Goal: Transaction & Acquisition: Purchase product/service

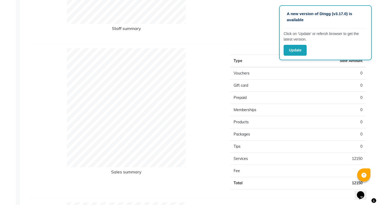
click at [257, 96] on td "Prepaid" at bounding box center [265, 98] width 68 height 12
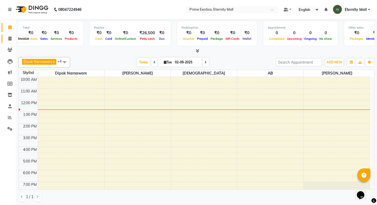
click at [12, 37] on span at bounding box center [9, 39] width 9 height 6
select select "service"
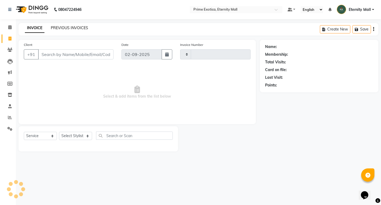
type input "3376"
select select "5774"
click at [45, 137] on select "Select Service Product Membership Package Voucher Prepaid Gift Card" at bounding box center [40, 136] width 33 height 8
click at [24, 132] on select "Select Service Product Membership Package Voucher Prepaid Gift Card" at bounding box center [40, 136] width 33 height 8
click at [71, 138] on select "Select Stylist AB ADMIN ajay vikram lakshane Dipak Narnaware Isha Bahel Rajeshr…" at bounding box center [75, 136] width 33 height 8
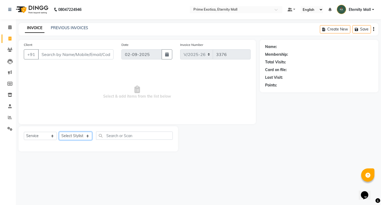
select select "66509"
click at [59, 132] on select "Select Stylist AB ADMIN ajay vikram lakshane Dipak Narnaware Isha Bahel Rajeshr…" at bounding box center [75, 136] width 33 height 8
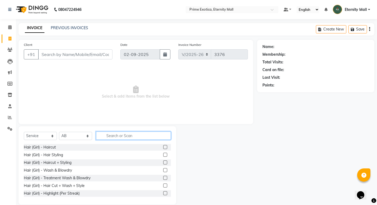
click at [110, 137] on input "text" at bounding box center [133, 135] width 75 height 8
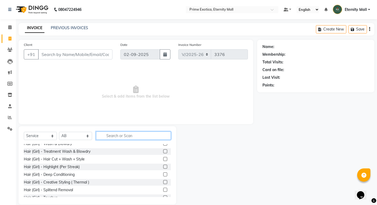
scroll to position [53, 0]
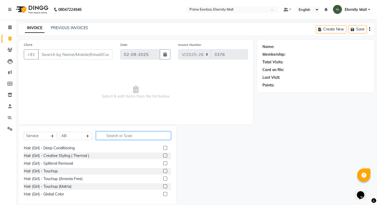
click at [135, 133] on input "text" at bounding box center [133, 135] width 75 height 8
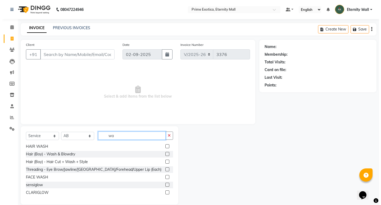
scroll to position [1, 0]
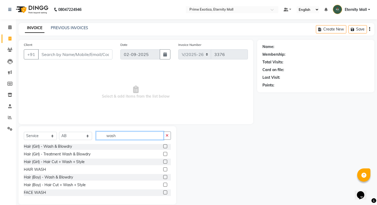
type input "wash"
click at [163, 148] on label at bounding box center [165, 146] width 4 height 4
click at [163, 148] on input "checkbox" at bounding box center [164, 146] width 3 height 3
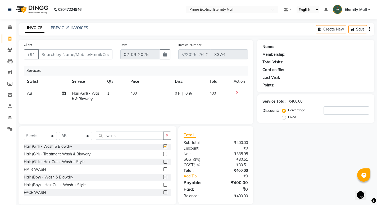
checkbox input "false"
click at [138, 102] on td "400" at bounding box center [149, 95] width 44 height 17
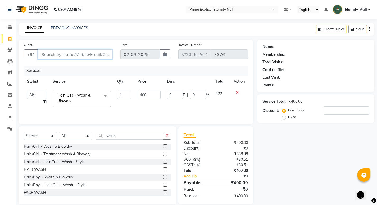
click at [74, 53] on input "Client" at bounding box center [75, 54] width 74 height 10
click at [65, 56] on input "Client" at bounding box center [75, 54] width 74 height 10
type input "8"
type input "0"
type input "8788161056"
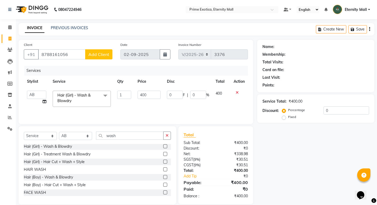
click at [96, 55] on span "Add Client" at bounding box center [98, 54] width 21 height 5
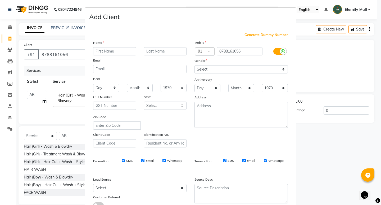
click at [105, 51] on input "text" at bounding box center [114, 51] width 43 height 8
type input "[PERSON_NAME]"
click at [204, 68] on select "Select Male Female Other Prefer Not To Say" at bounding box center [241, 69] width 93 height 8
select select "female"
click at [195, 65] on select "Select Male Female Other Prefer Not To Say" at bounding box center [241, 69] width 93 height 8
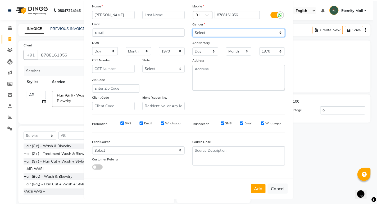
scroll to position [40, 0]
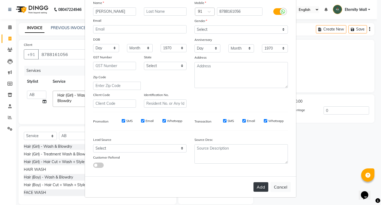
click at [259, 183] on button "Add" at bounding box center [261, 187] width 15 height 10
select select
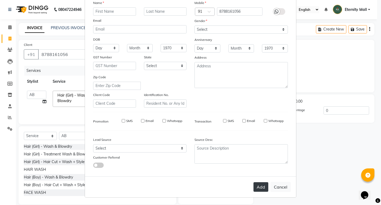
select select
checkbox input "false"
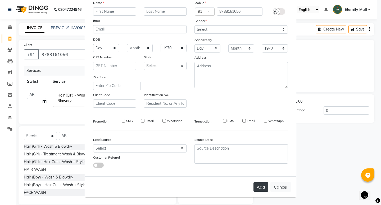
checkbox input "false"
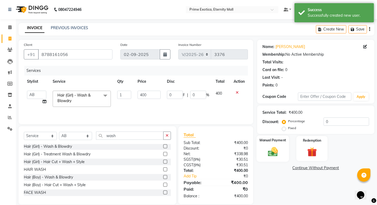
click at [269, 154] on img at bounding box center [273, 151] width 16 height 11
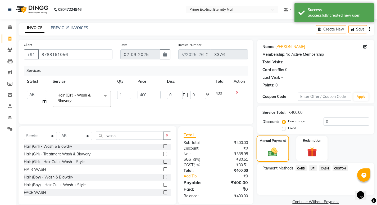
scroll to position [9, 0]
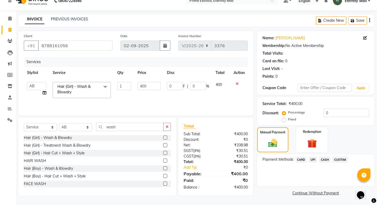
click at [311, 158] on span "UPI" at bounding box center [313, 159] width 8 height 6
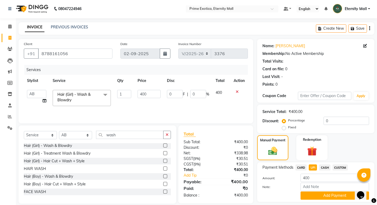
scroll to position [0, 0]
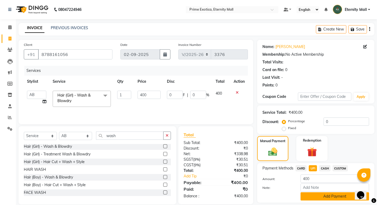
click at [314, 196] on button "Add Payment" at bounding box center [335, 196] width 69 height 8
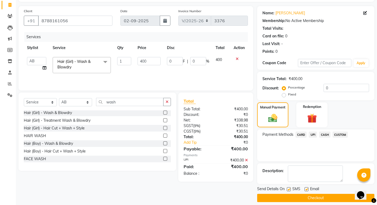
scroll to position [39, 0]
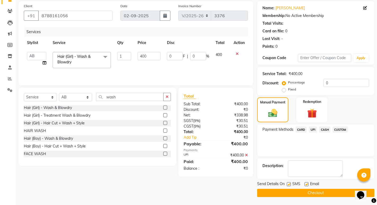
click at [294, 191] on button "Checkout" at bounding box center [315, 193] width 117 height 8
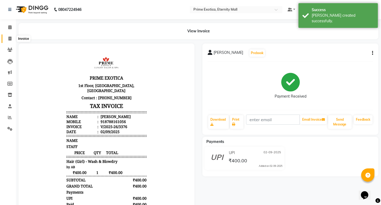
click at [11, 39] on icon at bounding box center [9, 39] width 3 height 4
select select "service"
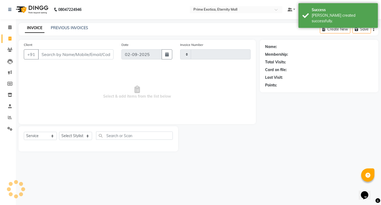
type input "3377"
select select "5774"
click at [74, 135] on select "Select Stylist AB ADMIN ajay vikram lakshane Dipak Narnaware Isha Bahel Rajeshr…" at bounding box center [75, 136] width 33 height 8
click at [221, 168] on div "08047224946 Select Location × Prime Exotica, Eternity Mall Default Panel My Pan…" at bounding box center [190, 102] width 381 height 205
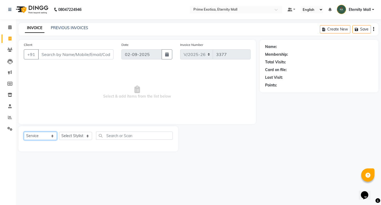
click at [45, 136] on select "Select Service Product Membership Package Voucher Prepaid Gift Card" at bounding box center [40, 136] width 33 height 8
click at [78, 133] on select "Select Stylist AB ADMIN ajay vikram lakshane Dipak Narnaware Isha Bahel Rajeshr…" at bounding box center [75, 136] width 33 height 8
click at [59, 132] on select "Select Stylist AB ADMIN ajay vikram lakshane Dipak Narnaware Isha Bahel Rajeshr…" at bounding box center [75, 136] width 33 height 8
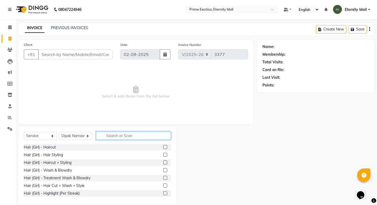
click at [125, 136] on input "text" at bounding box center [133, 135] width 75 height 8
click at [83, 134] on select "Select Stylist AB ADMIN ajay vikram lakshane Dipak Narnaware Isha Bahel Rajeshr…" at bounding box center [75, 136] width 33 height 8
select select "40040"
click at [59, 132] on select "Select Stylist AB ADMIN ajay vikram lakshane Dipak Narnaware Isha Bahel Rajeshr…" at bounding box center [75, 136] width 33 height 8
click at [135, 133] on input "text" at bounding box center [133, 135] width 75 height 8
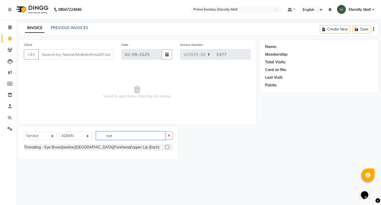
type input "eye"
click at [167, 147] on label at bounding box center [167, 147] width 4 height 4
click at [167, 147] on input "checkbox" at bounding box center [166, 146] width 3 height 3
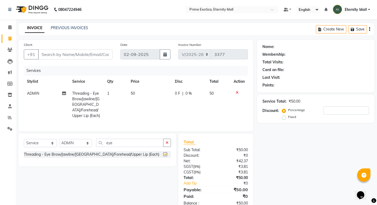
checkbox input "false"
click at [166, 141] on icon "button" at bounding box center [167, 143] width 3 height 4
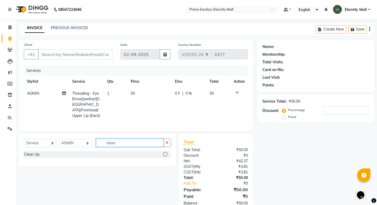
type input "clean"
click at [166, 152] on label at bounding box center [165, 154] width 4 height 4
click at [166, 153] on input "checkbox" at bounding box center [164, 154] width 3 height 3
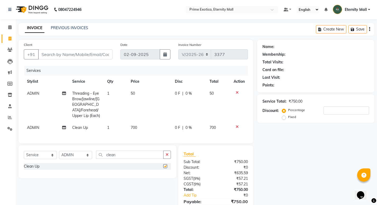
checkbox input "false"
click at [34, 93] on span "ADMIN" at bounding box center [33, 93] width 12 height 5
select select "40040"
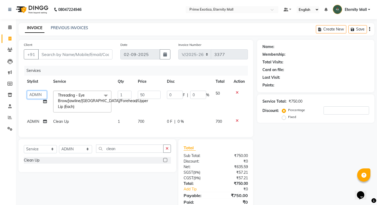
click at [34, 93] on select "AB ADMIN ajay vikram lakshane Dipak Narnaware Isha Bahel Rajeshri shivani" at bounding box center [37, 95] width 20 height 8
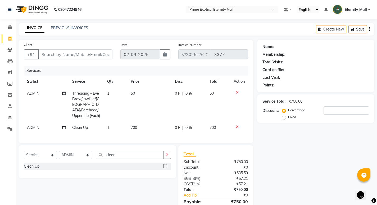
click at [108, 122] on tr "ADMIN Clean Up 1 700 0 F | 0 % 700" at bounding box center [136, 128] width 224 height 12
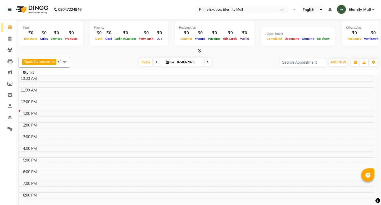
select select "en"
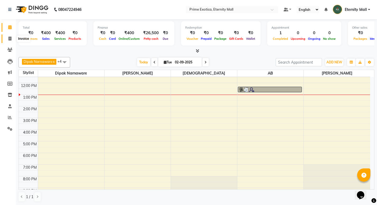
click at [10, 38] on icon at bounding box center [9, 39] width 3 height 4
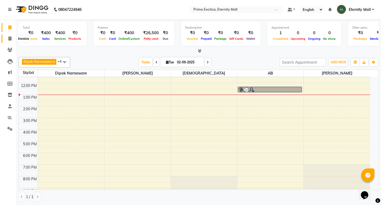
select select "service"
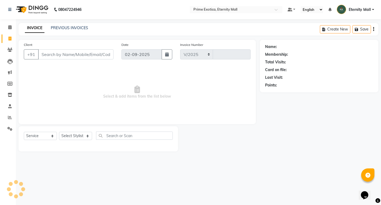
select select "5774"
type input "3377"
click at [76, 133] on select "Select Stylist AB ADMIN ajay vikram lakshane Dipak Narnaware Isha Bahel Rajeshr…" at bounding box center [75, 136] width 33 height 8
click at [231, 138] on div at bounding box center [219, 138] width 82 height 25
click at [76, 136] on select "Select Stylist AB ADMIN ajay vikram lakshane Dipak Narnaware Isha Bahel Rajeshr…" at bounding box center [75, 136] width 33 height 8
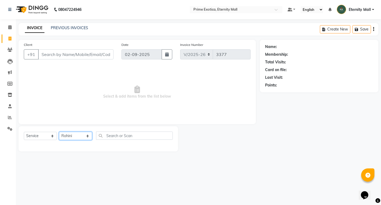
click at [59, 132] on select "Select Stylist AB ADMIN ajay vikram lakshane [PERSON_NAME] Isha [PERSON_NAME] R…" at bounding box center [75, 136] width 33 height 8
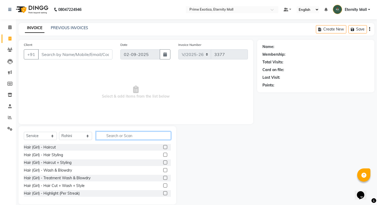
click at [131, 138] on input "text" at bounding box center [133, 135] width 75 height 8
click at [71, 136] on select "Select Stylist AB ADMIN ajay vikram lakshane Dipak Narnaware Isha Bahel Rajeshr…" at bounding box center [75, 136] width 33 height 8
select select "66509"
click at [59, 132] on select "Select Stylist AB ADMIN ajay vikram lakshane Dipak Narnaware Isha Bahel Rajeshr…" at bounding box center [75, 136] width 33 height 8
click at [170, 134] on input "text" at bounding box center [133, 135] width 75 height 8
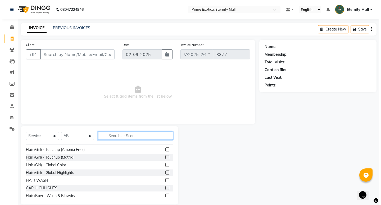
scroll to position [106, 0]
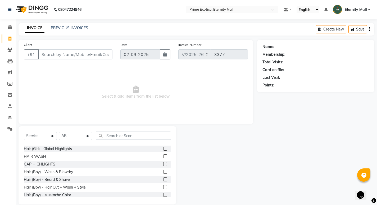
click at [163, 187] on label at bounding box center [165, 187] width 4 height 4
click at [163, 187] on input "checkbox" at bounding box center [164, 186] width 3 height 3
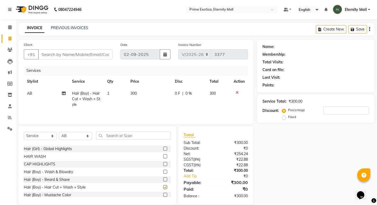
checkbox input "false"
click at [80, 50] on input "Client" at bounding box center [75, 54] width 74 height 10
type input "9"
type input "0"
type input "9970718949"
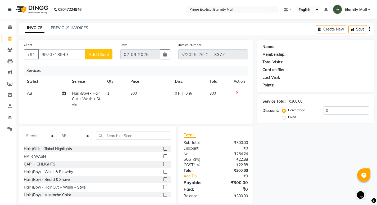
click at [96, 56] on span "Add Client" at bounding box center [98, 54] width 21 height 5
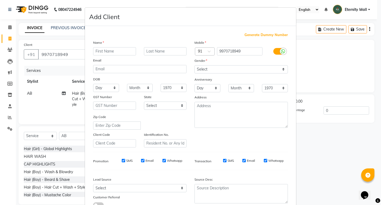
click at [122, 52] on input "text" at bounding box center [114, 51] width 43 height 8
type input "Vivek"
click at [218, 68] on select "Select Male Female Other Prefer Not To Say" at bounding box center [241, 69] width 93 height 8
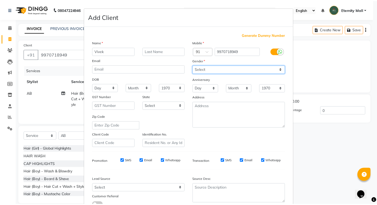
scroll to position [26, 0]
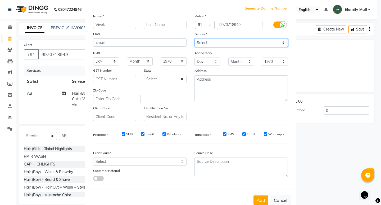
click at [222, 42] on select "Select Male Female Other Prefer Not To Say" at bounding box center [241, 43] width 93 height 8
select select "male"
click at [195, 39] on select "Select Male Female Other Prefer Not To Say" at bounding box center [241, 43] width 93 height 8
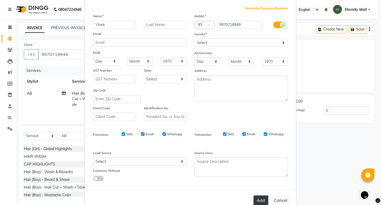
click at [260, 202] on button "Add" at bounding box center [261, 200] width 15 height 10
select select
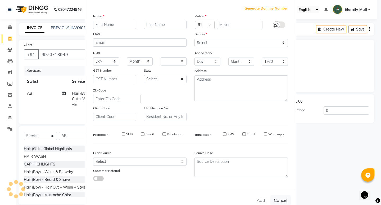
select select
checkbox input "false"
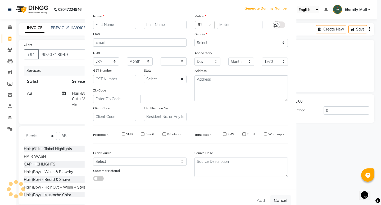
checkbox input "false"
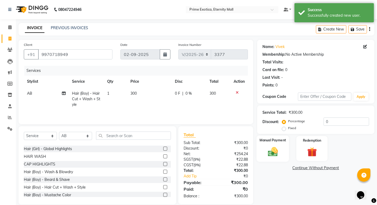
click at [276, 152] on img at bounding box center [273, 151] width 16 height 11
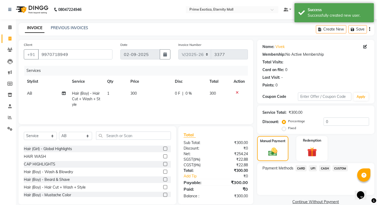
click at [324, 167] on span "CASH" at bounding box center [324, 168] width 11 height 6
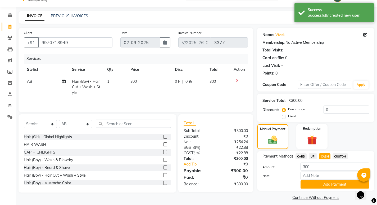
scroll to position [0, 0]
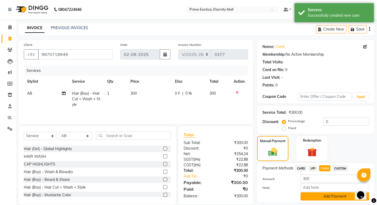
click at [311, 196] on button "Add Payment" at bounding box center [335, 196] width 69 height 8
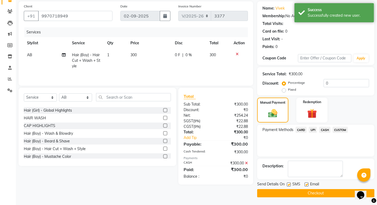
scroll to position [39, 0]
click at [288, 194] on button "Checkout" at bounding box center [315, 193] width 117 height 8
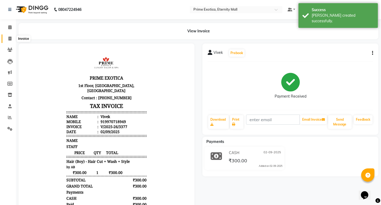
click at [10, 38] on icon at bounding box center [9, 39] width 3 height 4
select select "service"
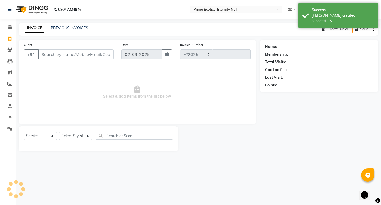
select select "5774"
type input "3378"
click at [71, 24] on div "INVOICE PREVIOUS INVOICES Create New Save" at bounding box center [199, 29] width 360 height 12
click at [71, 25] on link "PREVIOUS INVOICES" at bounding box center [69, 27] width 37 height 5
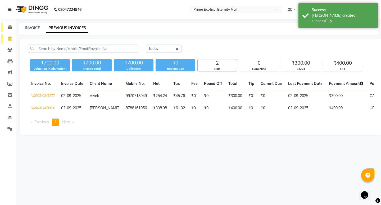
click at [9, 29] on span at bounding box center [9, 27] width 9 height 6
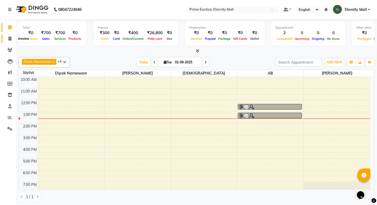
click at [10, 36] on span at bounding box center [9, 39] width 9 height 6
select select "service"
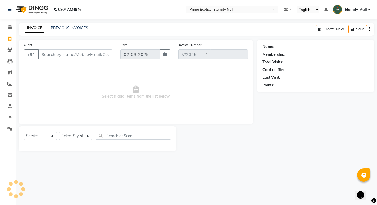
select select "5774"
type input "3378"
click at [61, 28] on link "PREVIOUS INVOICES" at bounding box center [69, 27] width 37 height 5
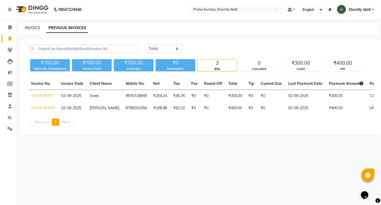
click at [28, 26] on link "INVOICE" at bounding box center [32, 27] width 15 height 5
select select "service"
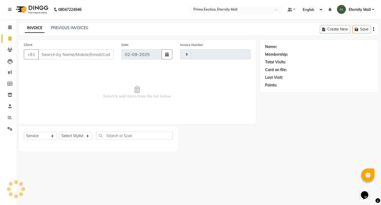
type input "3378"
select select "5774"
click at [79, 137] on select "Select Stylist AB ADMIN ajay vikram lakshane Dipak Narnaware Isha Bahel Rajeshr…" at bounding box center [75, 136] width 33 height 8
select select "69613"
click at [59, 132] on select "Select Stylist AB ADMIN ajay vikram lakshane Dipak Narnaware Isha Bahel Rajeshr…" at bounding box center [75, 136] width 33 height 8
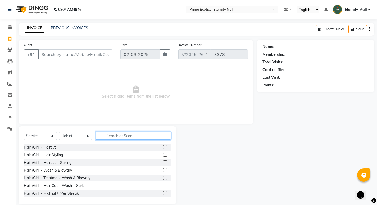
click at [137, 133] on input "text" at bounding box center [133, 135] width 75 height 8
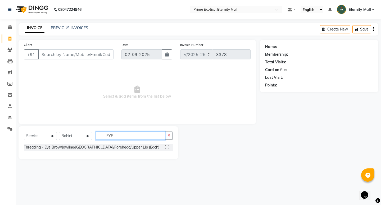
type input "EYE"
click at [167, 146] on label at bounding box center [167, 147] width 4 height 4
click at [167, 146] on input "checkbox" at bounding box center [166, 146] width 3 height 3
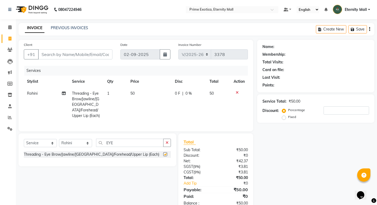
checkbox input "false"
click at [99, 57] on input "Client" at bounding box center [75, 54] width 74 height 10
click at [96, 55] on input "Client" at bounding box center [75, 54] width 74 height 10
type input "9"
type input "0"
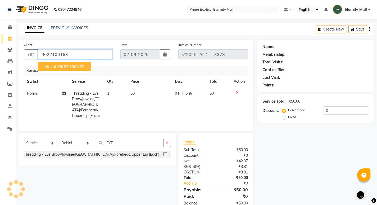
type input "9022100163"
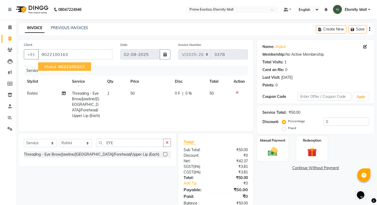
click at [68, 65] on span "90221001" at bounding box center [68, 66] width 21 height 5
click at [282, 151] on div "Manual Payment" at bounding box center [273, 148] width 33 height 26
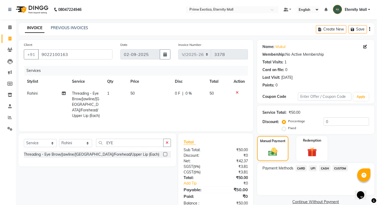
click at [326, 168] on span "CASH" at bounding box center [324, 168] width 11 height 6
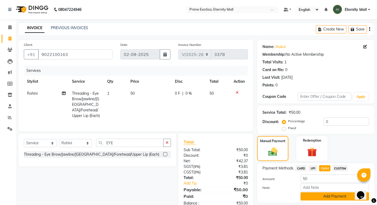
click at [311, 198] on button "Add Payment" at bounding box center [335, 196] width 69 height 8
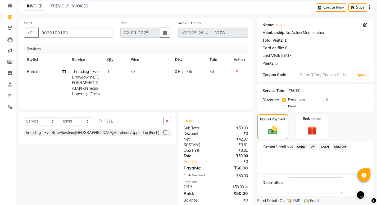
scroll to position [39, 0]
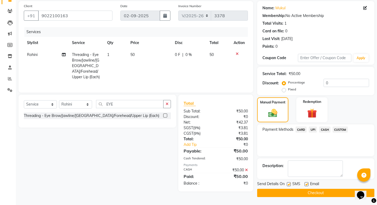
click at [280, 193] on button "Checkout" at bounding box center [315, 193] width 117 height 8
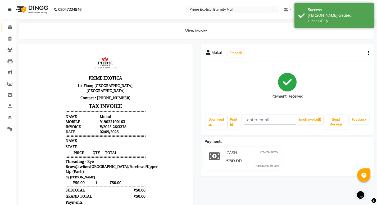
click at [11, 28] on icon at bounding box center [9, 27] width 3 height 4
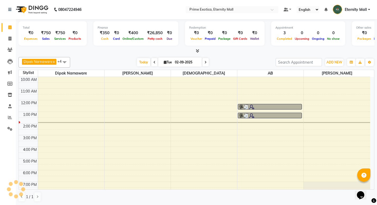
scroll to position [17, 0]
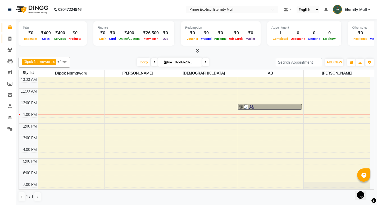
click at [10, 42] on link "Invoice" at bounding box center [8, 38] width 13 height 9
select select "service"
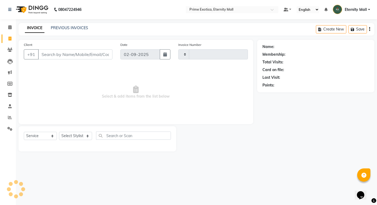
type input "3377"
select select "5774"
click at [76, 55] on input "Client" at bounding box center [75, 54] width 75 height 10
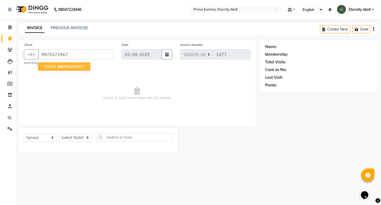
type input "9970372967"
click at [74, 64] on span "9970372" at bounding box center [66, 66] width 19 height 5
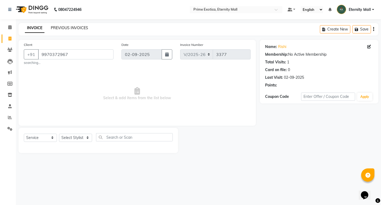
click at [66, 30] on link "PREVIOUS INVOICES" at bounding box center [69, 27] width 37 height 5
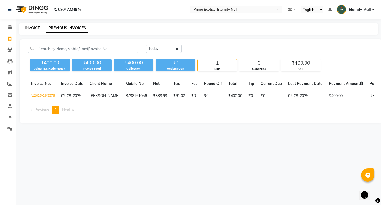
click at [35, 26] on link "INVOICE" at bounding box center [32, 27] width 15 height 5
select select "service"
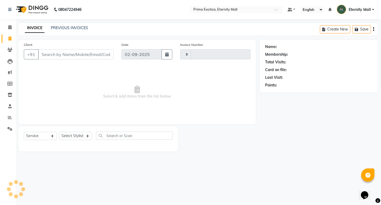
type input "3377"
select select "5774"
click at [6, 29] on span at bounding box center [9, 27] width 9 height 6
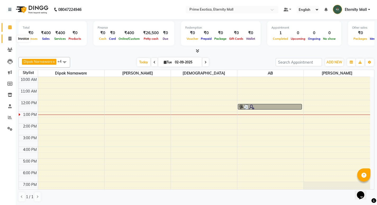
click at [12, 40] on span at bounding box center [9, 39] width 9 height 6
select select "service"
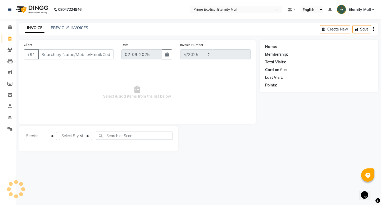
select select "5774"
type input "3377"
click at [99, 53] on input "Client" at bounding box center [75, 54] width 75 height 10
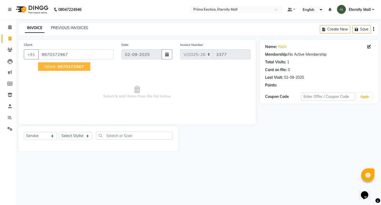
click at [69, 63] on button "RISHI 9970372967" at bounding box center [64, 66] width 52 height 8
click at [284, 48] on link "Rishi" at bounding box center [282, 47] width 8 height 6
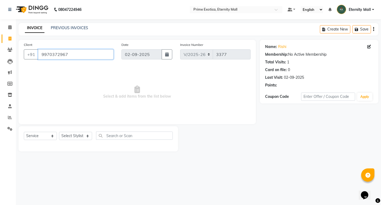
click at [85, 58] on input "9970372967" at bounding box center [75, 54] width 75 height 10
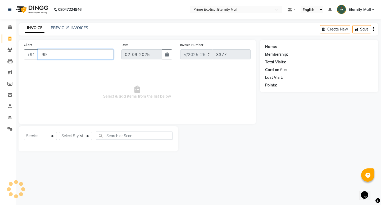
type input "9"
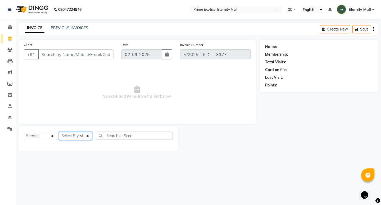
click at [83, 135] on select "Select Stylist AB ADMIN ajay vikram lakshane Dipak Narnaware Isha Bahel Rajeshr…" at bounding box center [75, 136] width 33 height 8
select select "67677"
click at [59, 132] on select "Select Stylist AB ADMIN ajay vikram lakshane Dipak Narnaware Isha Bahel Rajeshr…" at bounding box center [75, 136] width 33 height 8
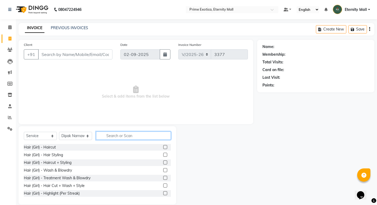
click at [123, 136] on input "text" at bounding box center [133, 135] width 75 height 8
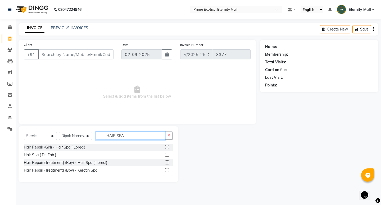
type input "HAIR SPA"
click at [169, 147] on div at bounding box center [169, 147] width 8 height 7
click at [169, 146] on label at bounding box center [167, 147] width 4 height 4
click at [169, 146] on input "checkbox" at bounding box center [166, 146] width 3 height 3
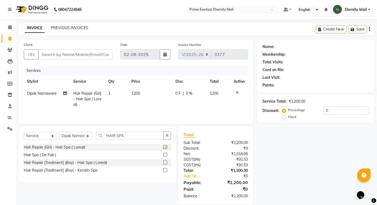
checkbox input "false"
click at [340, 146] on div "Name: Membership: Total Visits: Card on file: Last Visit: Points: Service Total…" at bounding box center [317, 122] width 121 height 164
click at [157, 106] on td "1200" at bounding box center [150, 98] width 44 height 23
select select "67677"
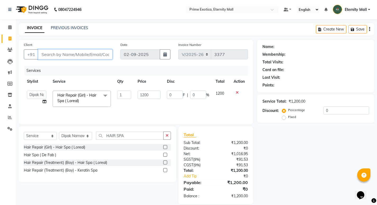
click at [69, 56] on input "Client" at bounding box center [75, 54] width 74 height 10
click at [77, 136] on select "Select Stylist AB ADMIN ajay vikram lakshane Dipak Narnaware Isha Bahel Rajeshr…" at bounding box center [75, 136] width 33 height 8
select select "69613"
click at [59, 132] on select "Select Stylist AB ADMIN ajay vikram lakshane Dipak Narnaware Isha Bahel Rajeshr…" at bounding box center [75, 136] width 33 height 8
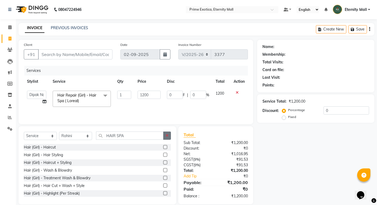
click at [163, 134] on button "button" at bounding box center [167, 135] width 8 height 8
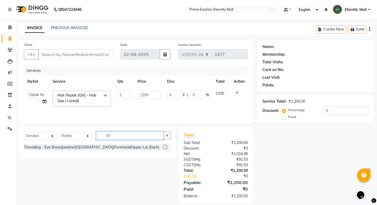
type input "EY"
click at [165, 147] on label at bounding box center [165, 147] width 4 height 4
click at [165, 147] on input "checkbox" at bounding box center [164, 146] width 3 height 3
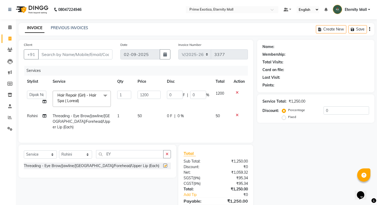
checkbox input "false"
click at [168, 155] on button "button" at bounding box center [167, 154] width 8 height 8
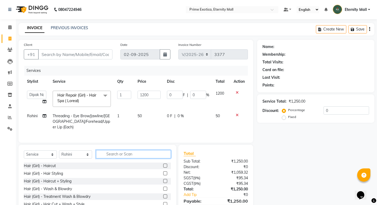
click at [155, 153] on input "text" at bounding box center [133, 154] width 75 height 8
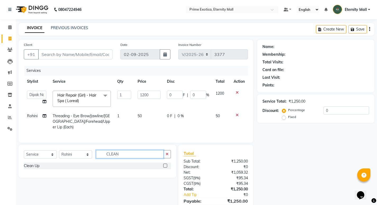
type input "CLEAN"
click at [165, 164] on label at bounding box center [165, 165] width 4 height 4
click at [165, 164] on input "checkbox" at bounding box center [164, 165] width 3 height 3
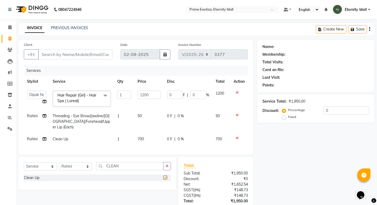
checkbox input "false"
click at [93, 133] on td "Clean Up" at bounding box center [82, 139] width 65 height 12
select select "69613"
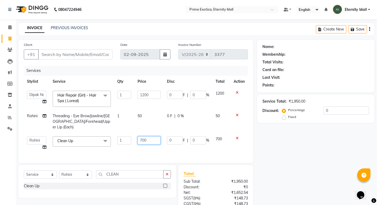
click at [149, 137] on input "700" at bounding box center [149, 140] width 23 height 8
type input "7"
type input "1300"
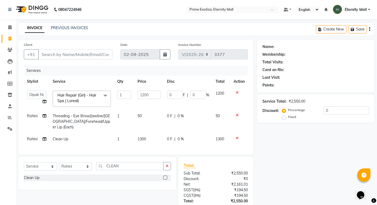
click at [158, 149] on div "Client +91 Date 02-09-2025 Invoice Number V/2025 V/2025-26 3377 Services Stylis…" at bounding box center [136, 97] width 235 height 115
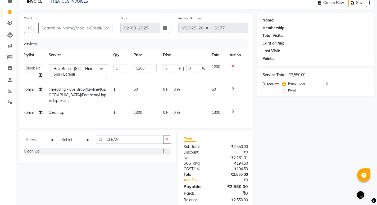
scroll to position [36, 0]
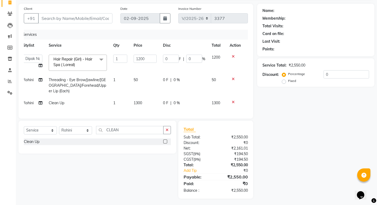
click at [234, 77] on icon at bounding box center [233, 79] width 3 height 4
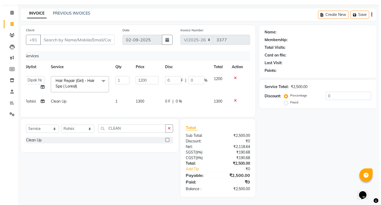
scroll to position [19, 0]
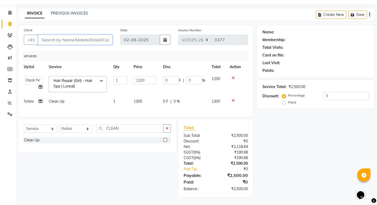
click at [102, 36] on input "Client" at bounding box center [75, 40] width 74 height 10
type input "9435175592"
click at [101, 38] on button "Add Client" at bounding box center [98, 40] width 27 height 10
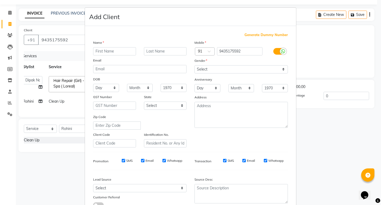
click at [109, 51] on input "text" at bounding box center [114, 51] width 43 height 8
type input "a"
type input "Anupa"
click at [232, 66] on select "Select Male Female Other Prefer Not To Say" at bounding box center [241, 69] width 93 height 8
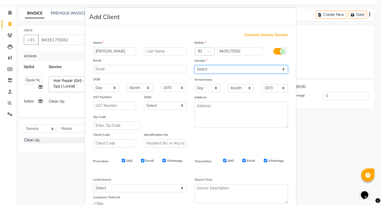
select select "female"
click at [195, 65] on select "Select Male Female Other Prefer Not To Say" at bounding box center [241, 69] width 93 height 8
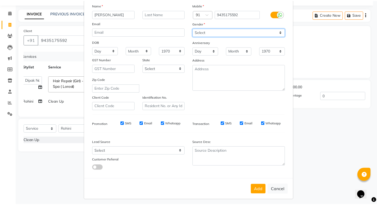
scroll to position [40, 0]
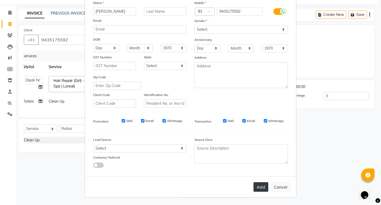
click at [263, 185] on button "Add" at bounding box center [261, 187] width 15 height 10
select select
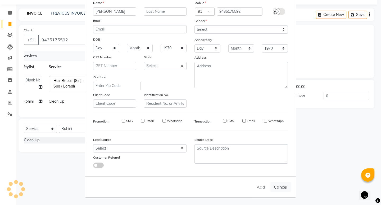
select select
checkbox input "false"
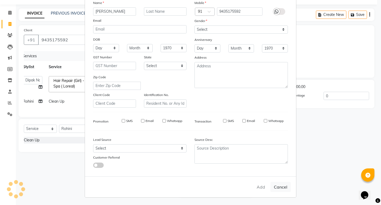
checkbox input "false"
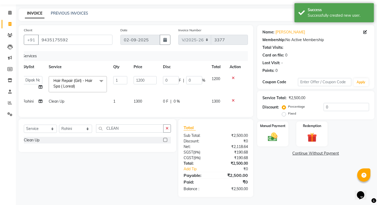
scroll to position [19, 0]
click at [277, 125] on div "Manual Payment" at bounding box center [273, 134] width 33 height 26
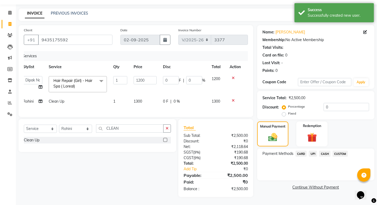
click at [325, 150] on span "CASH" at bounding box center [324, 153] width 11 height 6
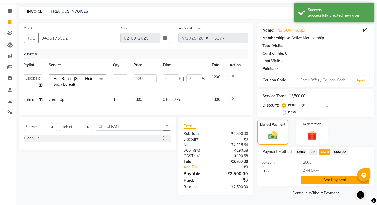
click at [328, 180] on button "Add Payment" at bounding box center [335, 180] width 69 height 8
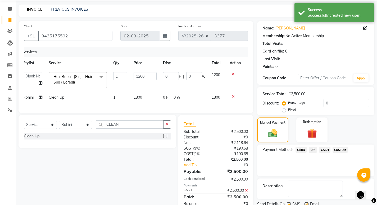
scroll to position [39, 0]
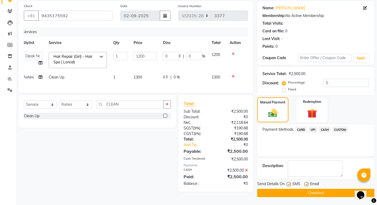
click at [281, 193] on button "Checkout" at bounding box center [315, 193] width 117 height 8
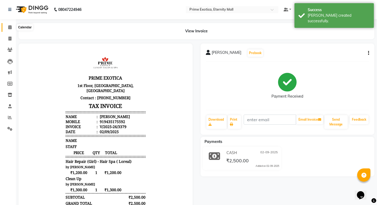
click at [10, 27] on icon at bounding box center [9, 27] width 3 height 4
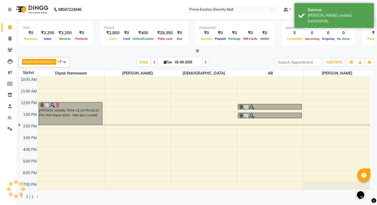
scroll to position [17, 0]
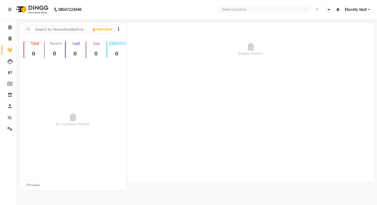
select select "en"
